Goal: Book appointment/travel/reservation

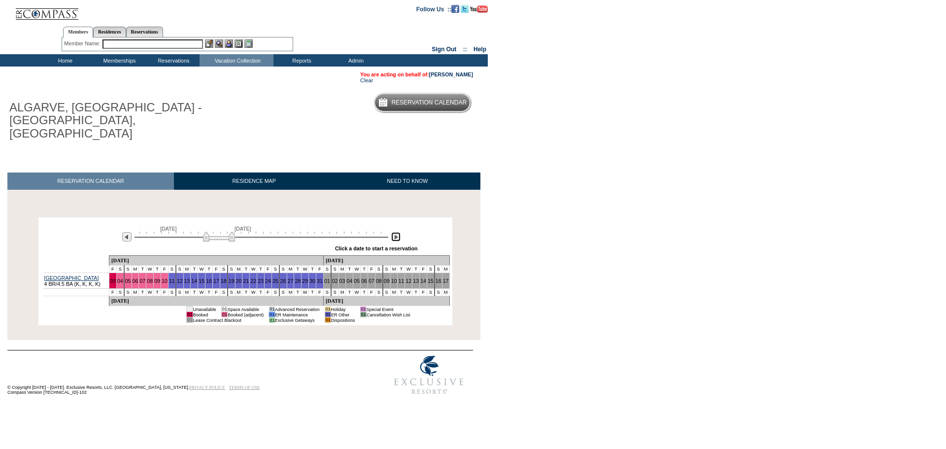
click at [399, 232] on img at bounding box center [395, 236] width 9 height 9
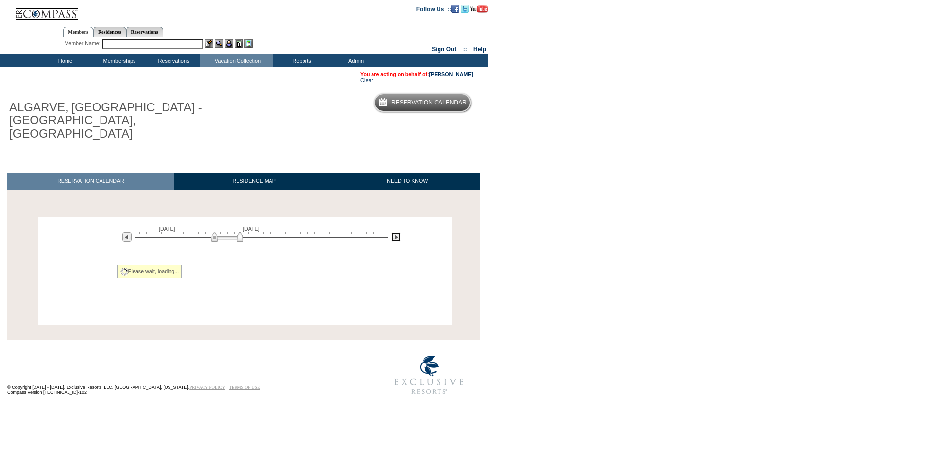
click at [399, 232] on img at bounding box center [395, 236] width 9 height 9
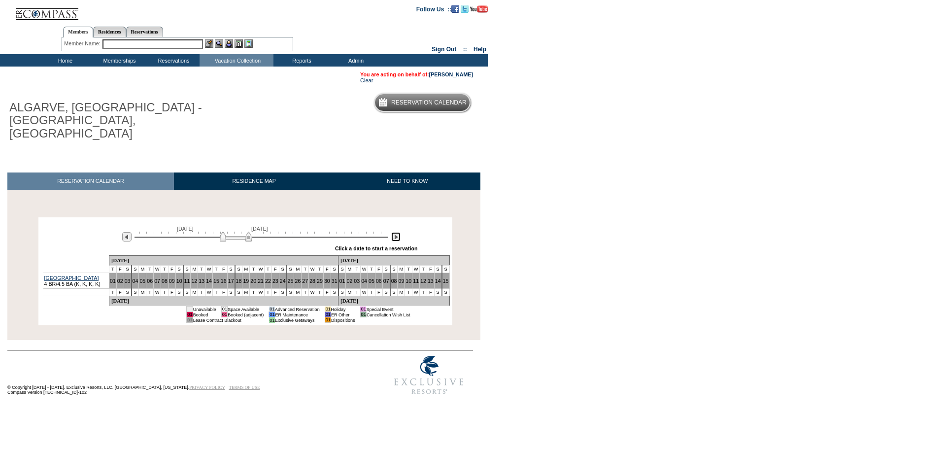
click at [399, 232] on img at bounding box center [395, 236] width 9 height 9
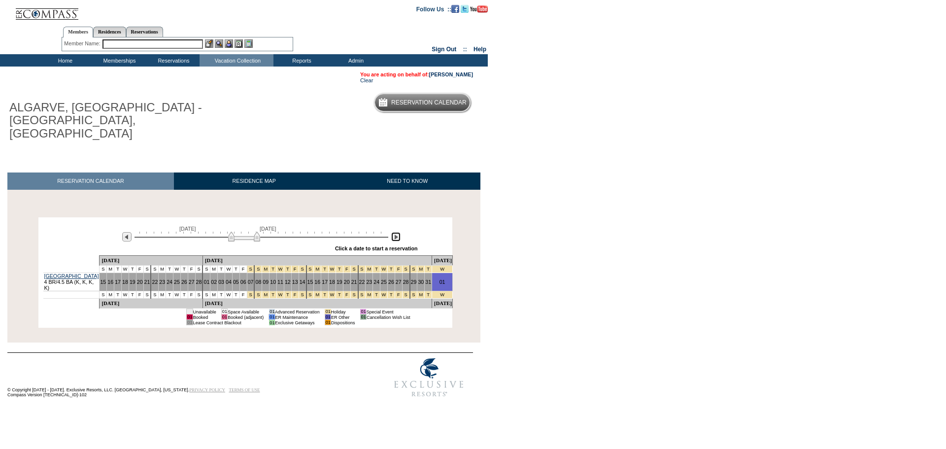
click at [399, 232] on img at bounding box center [395, 236] width 9 height 9
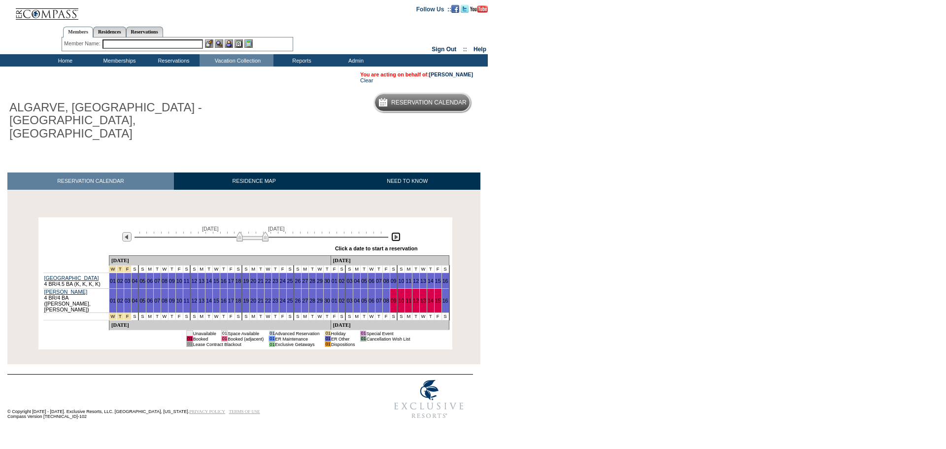
click at [391, 232] on img at bounding box center [395, 236] width 9 height 9
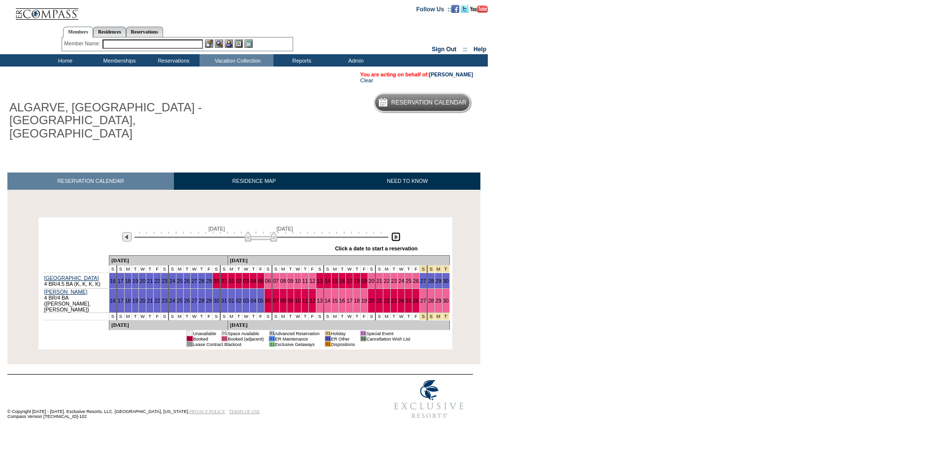
click at [393, 232] on img at bounding box center [395, 236] width 9 height 9
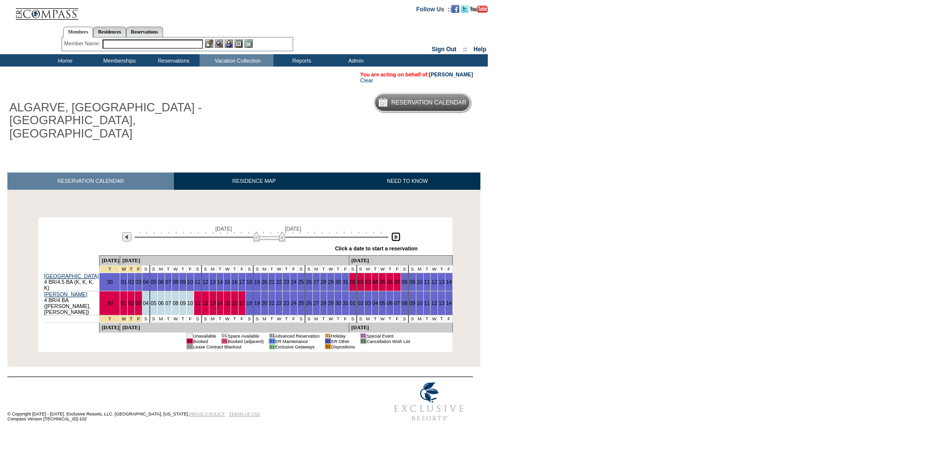
click at [398, 232] on img at bounding box center [395, 236] width 9 height 9
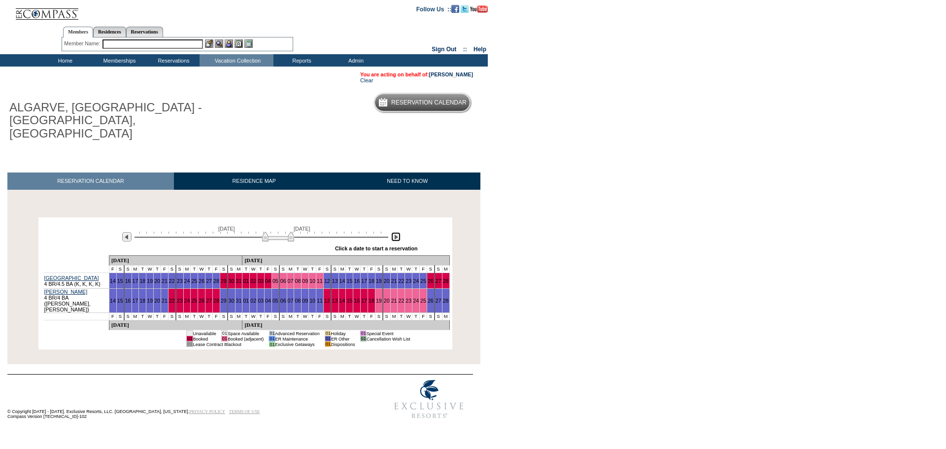
click at [398, 232] on img at bounding box center [395, 236] width 9 height 9
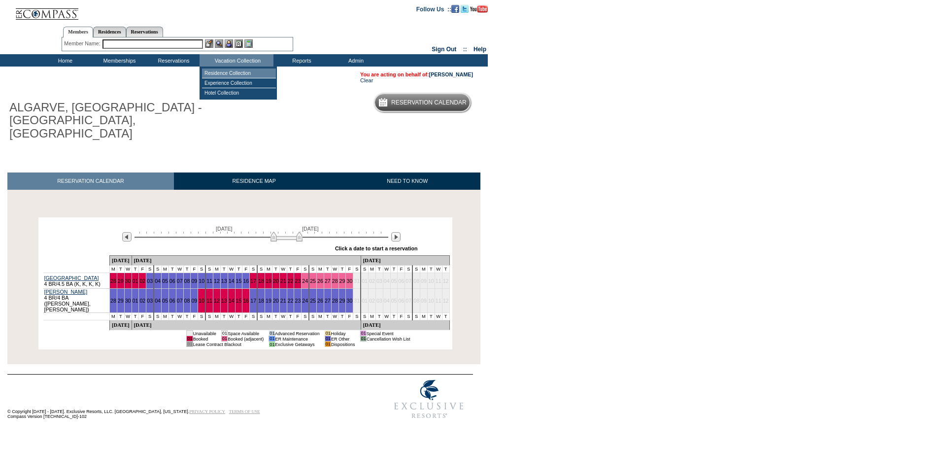
click at [224, 74] on td "Residence Collection" at bounding box center [239, 73] width 74 height 10
